Goal: Task Accomplishment & Management: Manage account settings

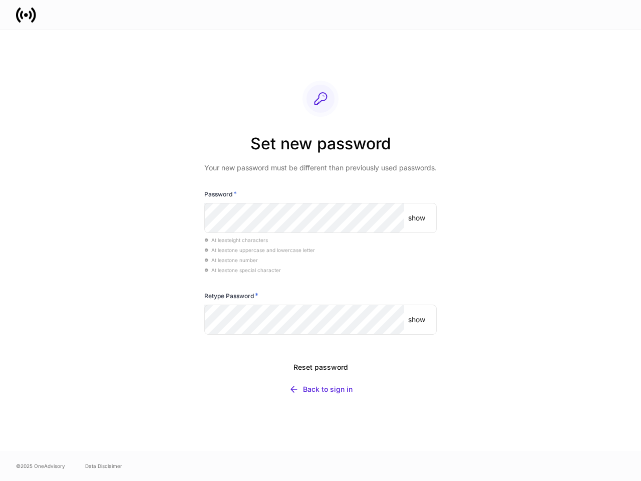
click at [321, 241] on div "At least eight characters" at bounding box center [320, 240] width 233 height 10
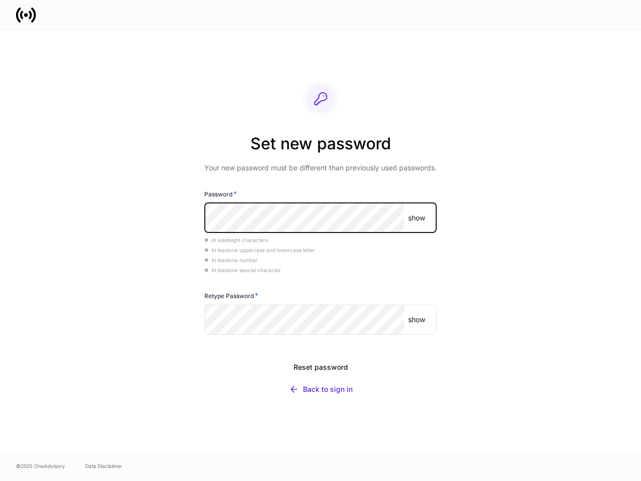
click at [417, 218] on p "show" at bounding box center [416, 218] width 17 height 10
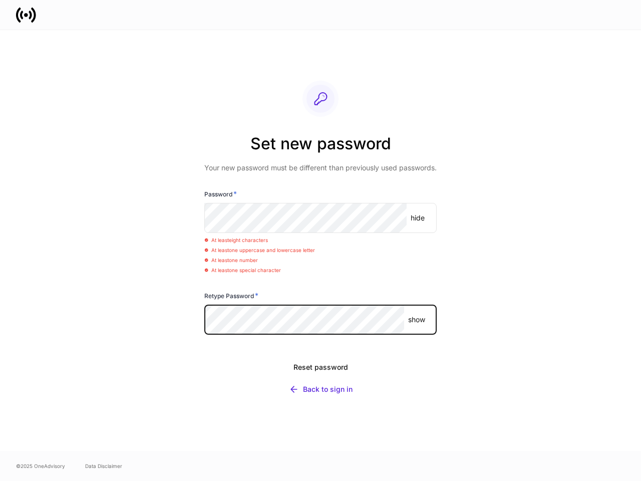
click at [417, 320] on p "show" at bounding box center [416, 320] width 17 height 10
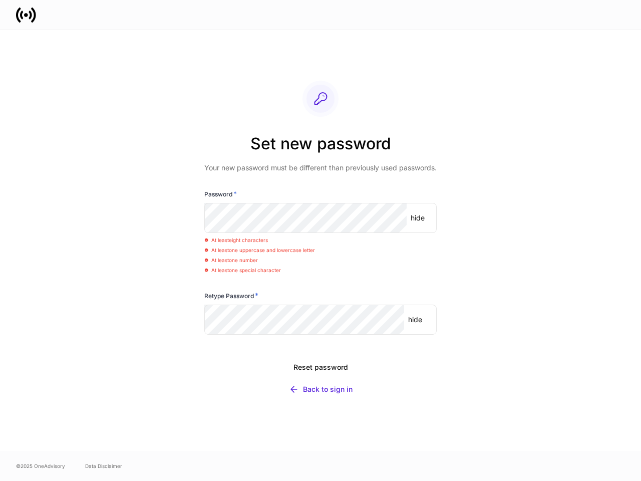
click at [321, 367] on div "Reset password" at bounding box center [321, 367] width 55 height 10
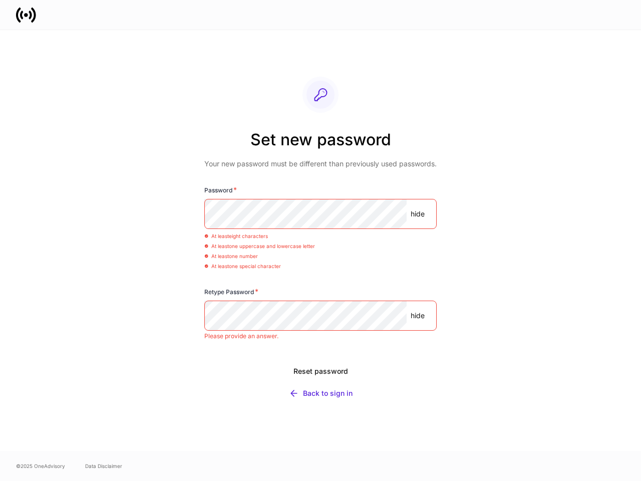
click at [321, 389] on div "Back to sign in" at bounding box center [328, 393] width 50 height 10
